Goal: Task Accomplishment & Management: Use online tool/utility

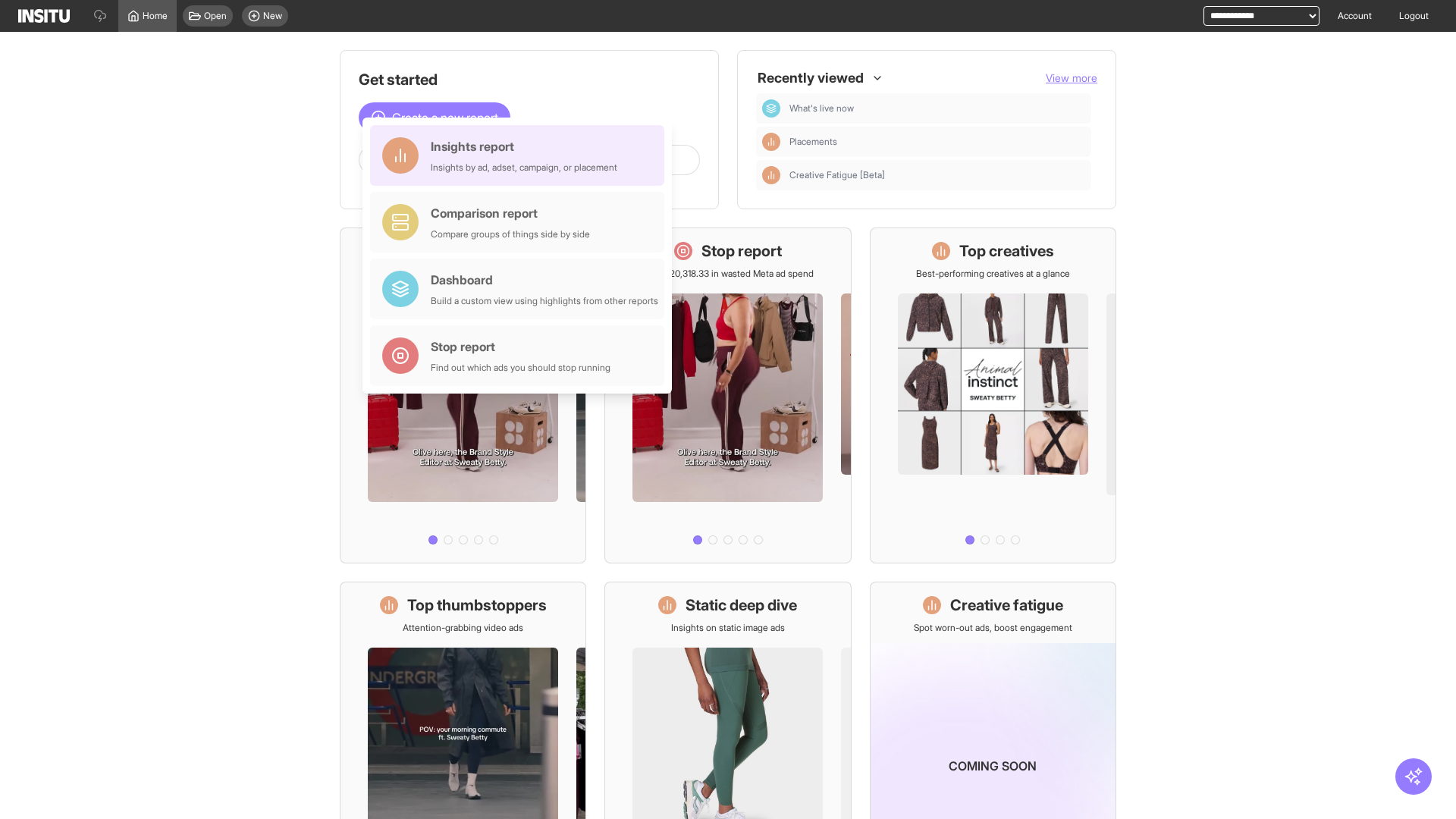
click at [521, 155] on div "Insights report Insights by ad, adset, campaign, or placement" at bounding box center [524, 155] width 187 height 37
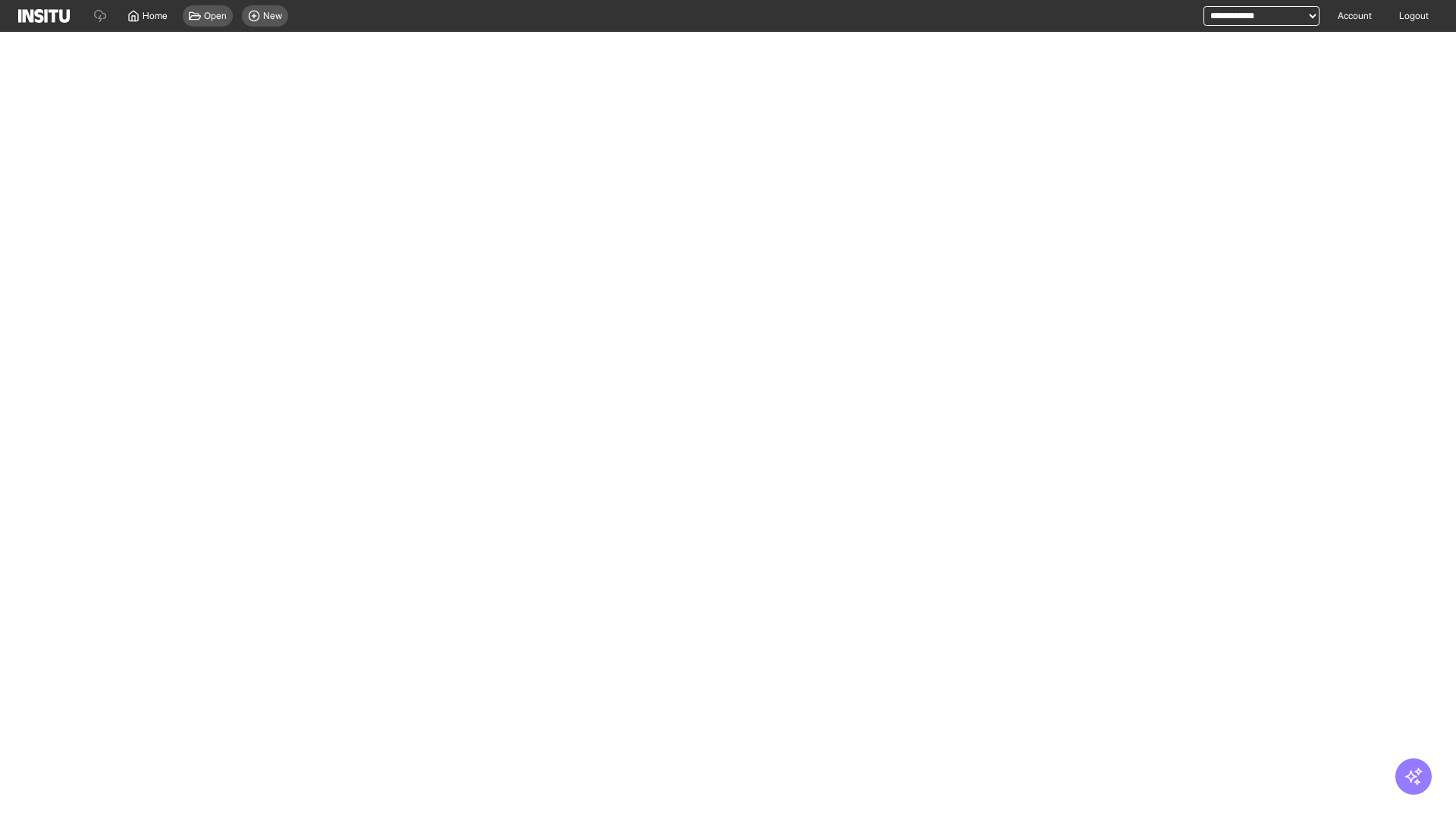
select select "**"
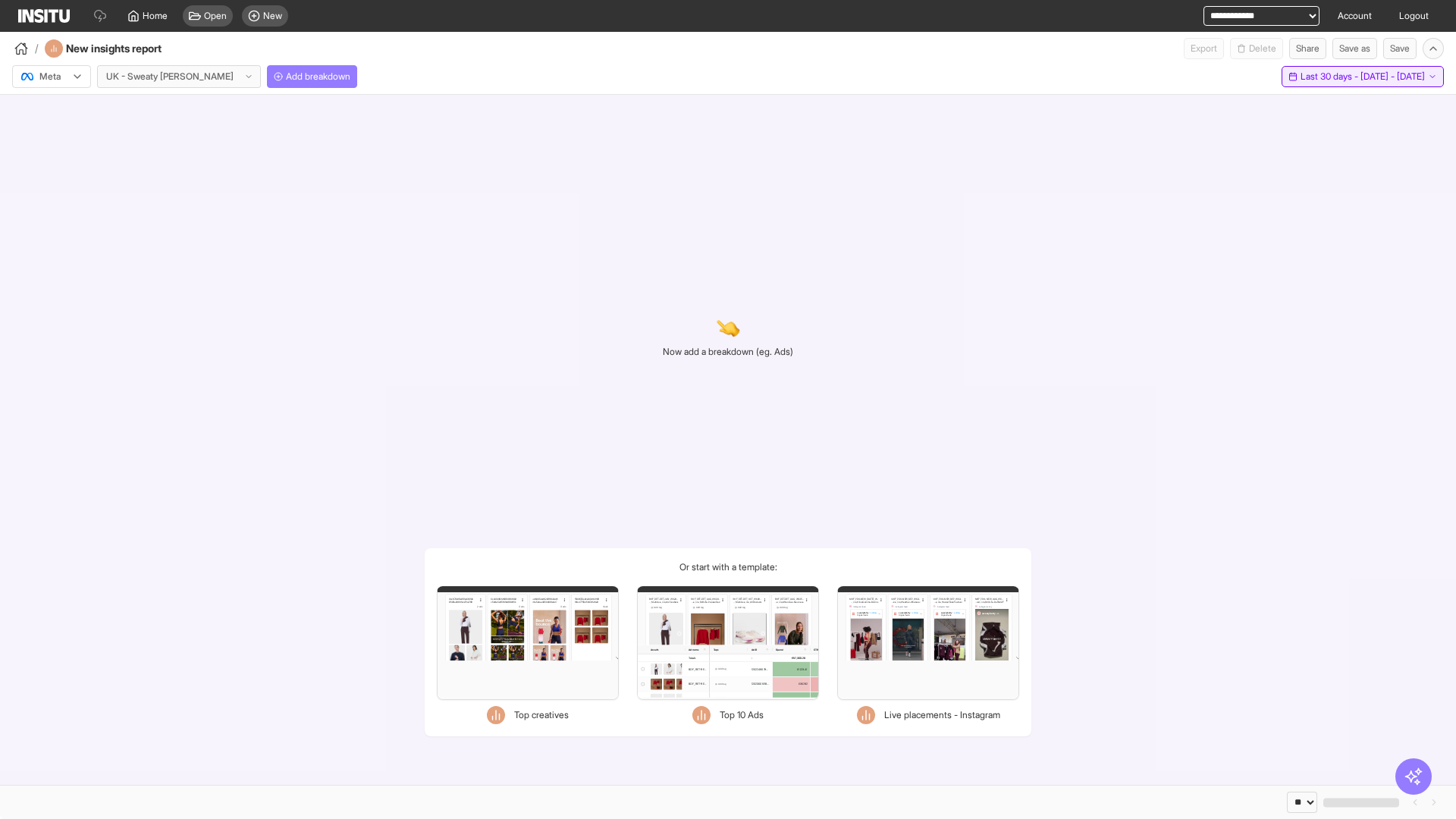
click at [1330, 77] on span "Last 30 days - [DATE] - [DATE]" at bounding box center [1363, 77] width 125 height 12
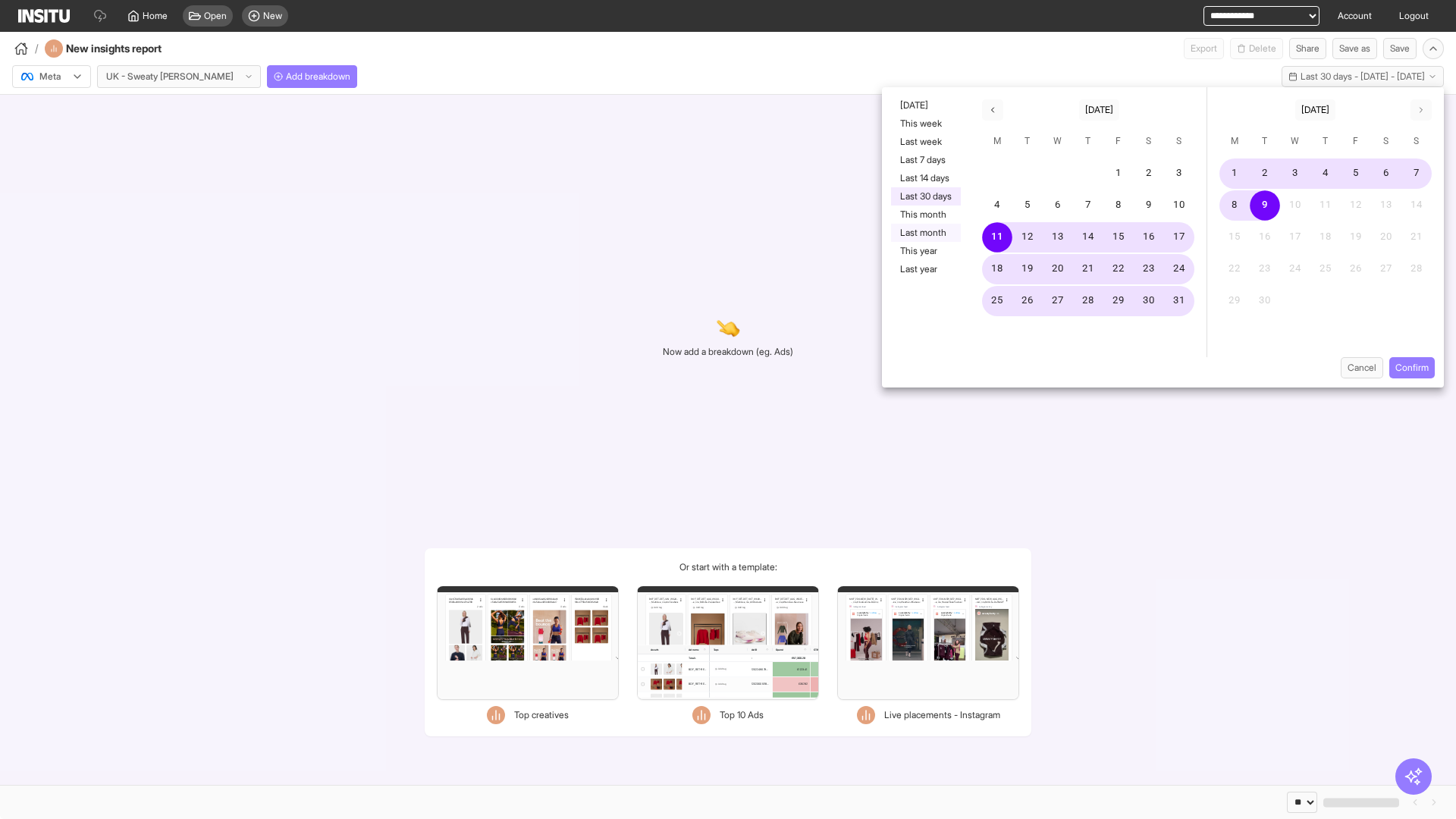
click at [925, 233] on button "Last month" at bounding box center [926, 232] width 70 height 18
